Goal: Information Seeking & Learning: Learn about a topic

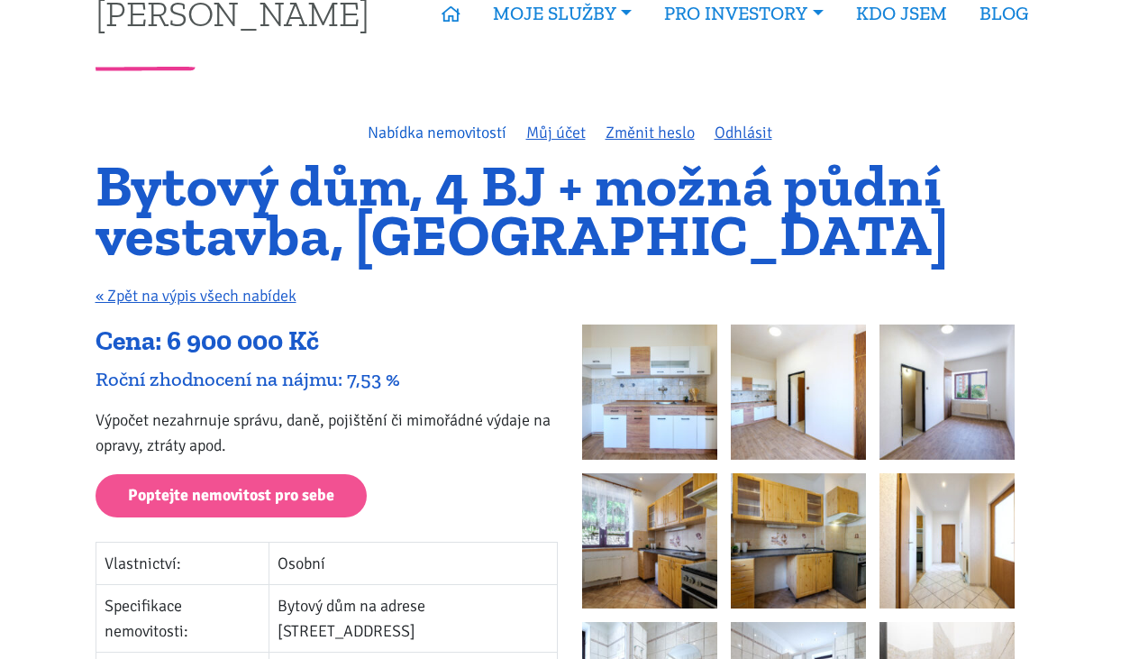
click at [433, 138] on link "Nabídka nemovitostí" at bounding box center [437, 133] width 139 height 20
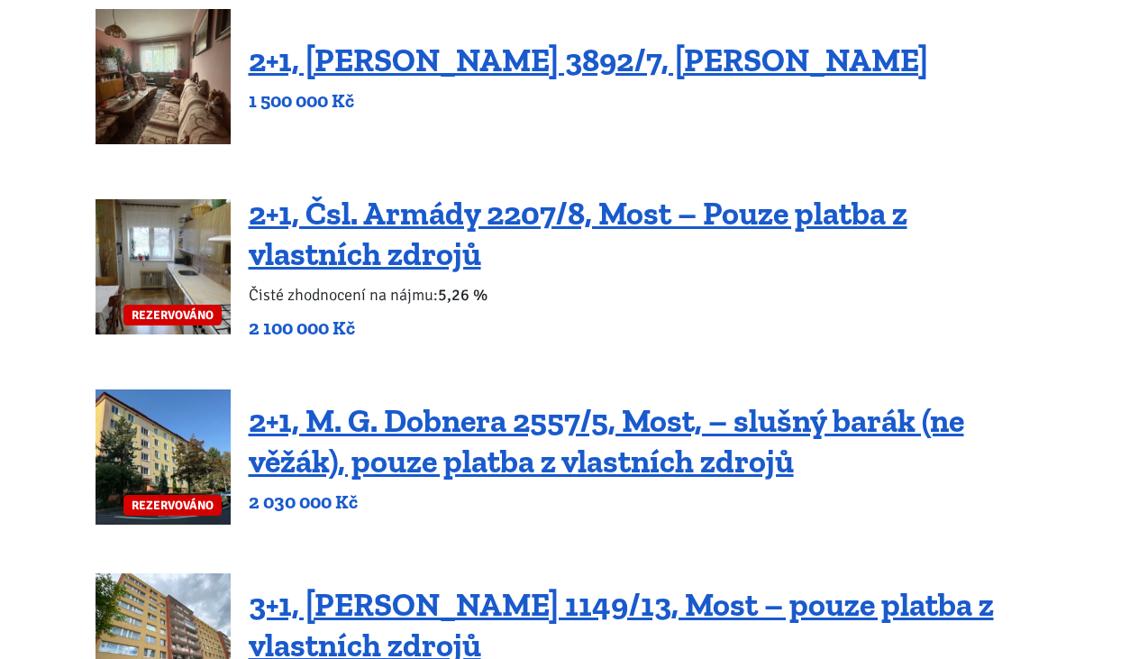
scroll to position [744, 0]
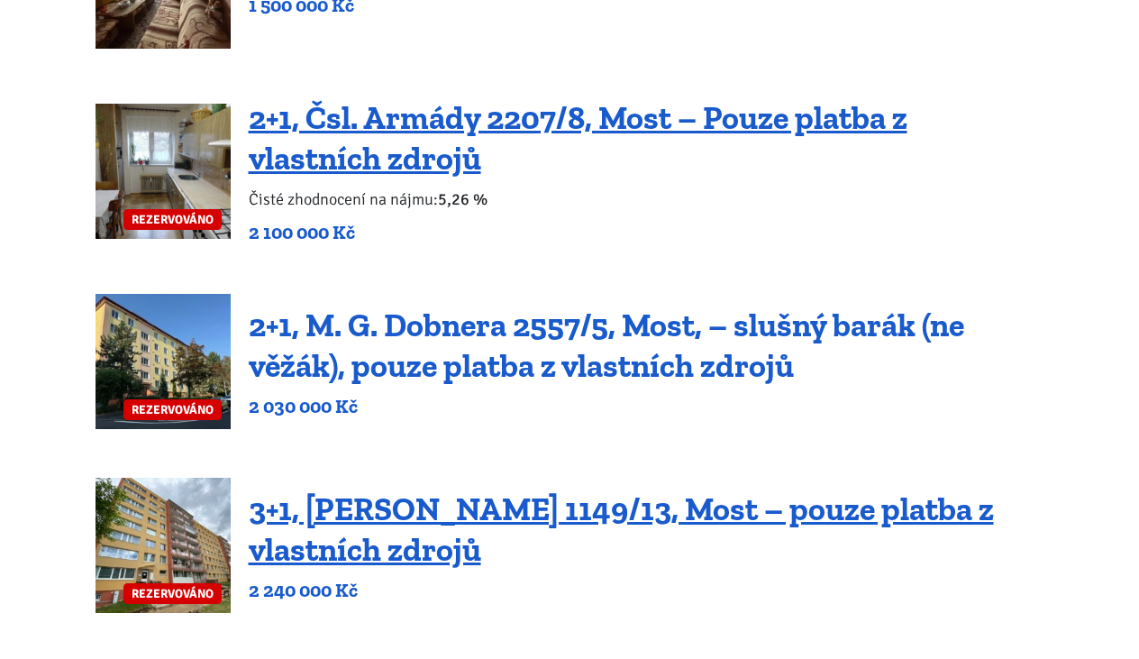
click at [507, 328] on link "2+1, M. G. Dobnera 2557/5, Most, – slušný barák (ne věžák), pouze platba z vlas…" at bounding box center [606, 344] width 715 height 79
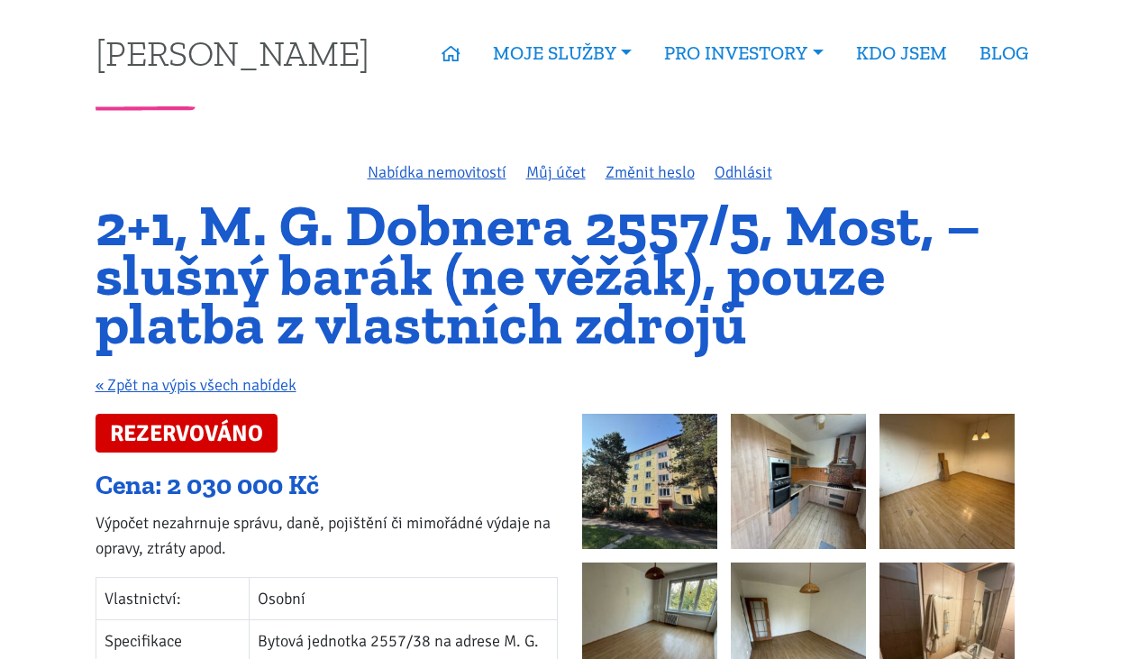
scroll to position [-6, 0]
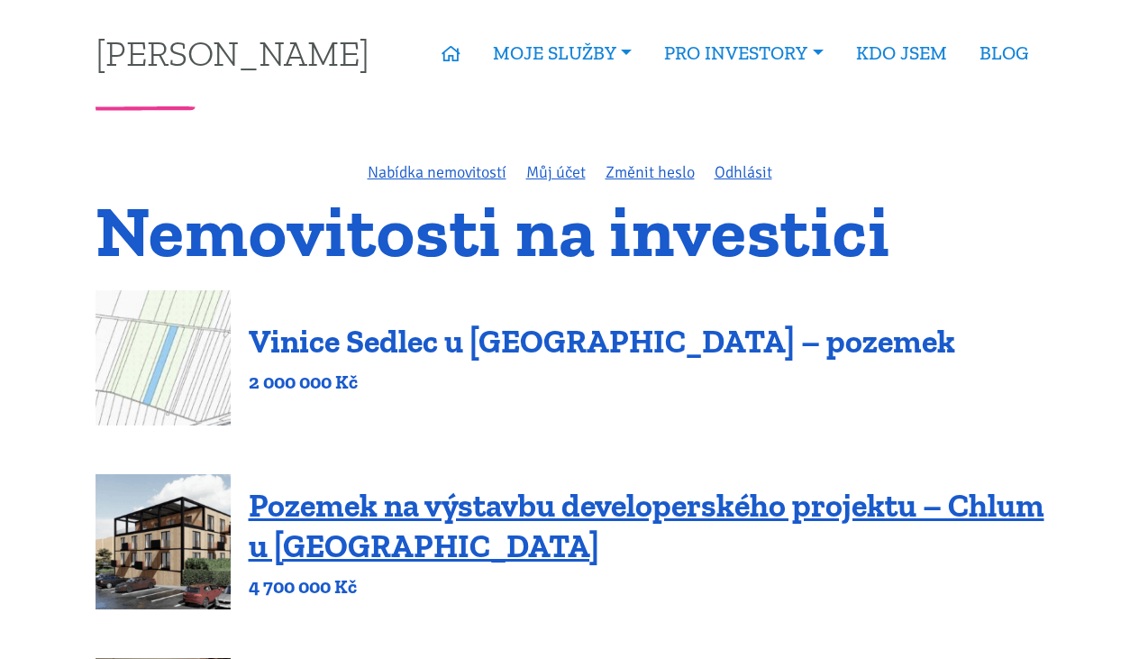
click at [582, 350] on link "Vinice Sedlec u [GEOGRAPHIC_DATA] – pozemek" at bounding box center [602, 341] width 706 height 39
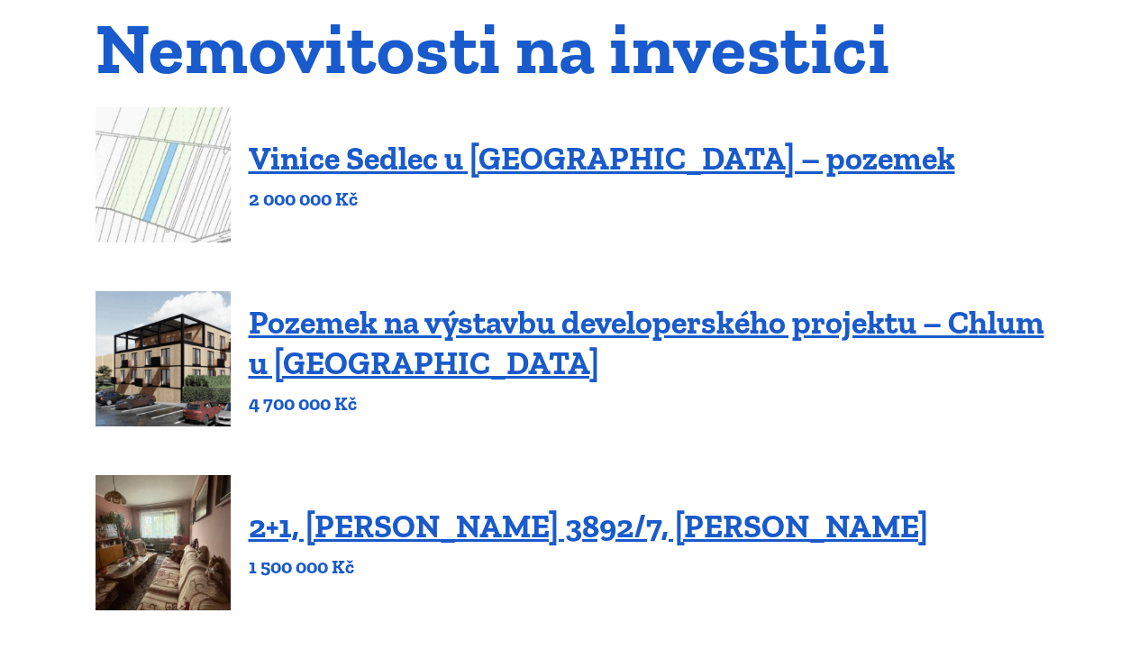
scroll to position [202, 0]
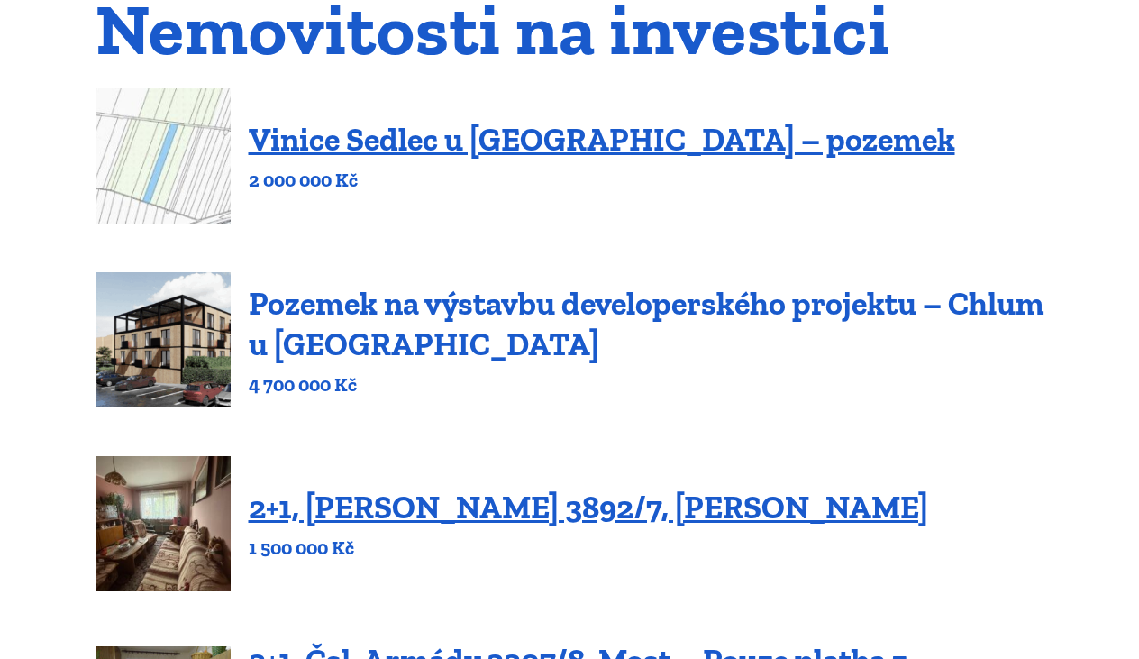
click at [619, 303] on link "Pozemek na výstavbu developerského projektu – Chlum u [GEOGRAPHIC_DATA]" at bounding box center [647, 323] width 796 height 79
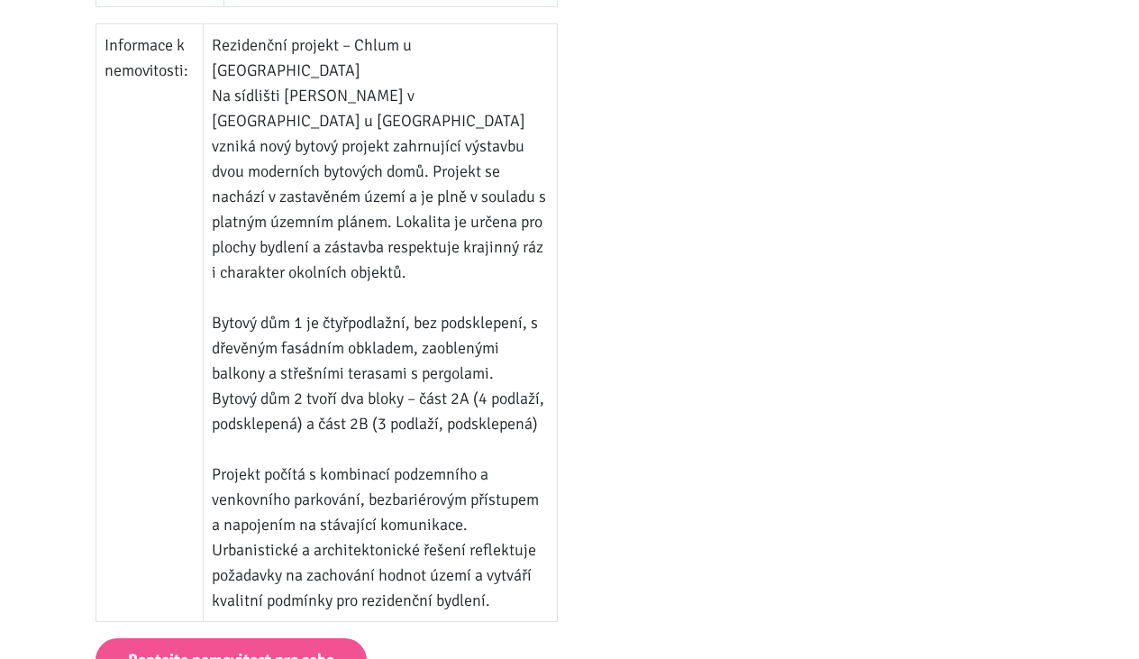
scroll to position [1198, 0]
